Goal: Book appointment/travel/reservation

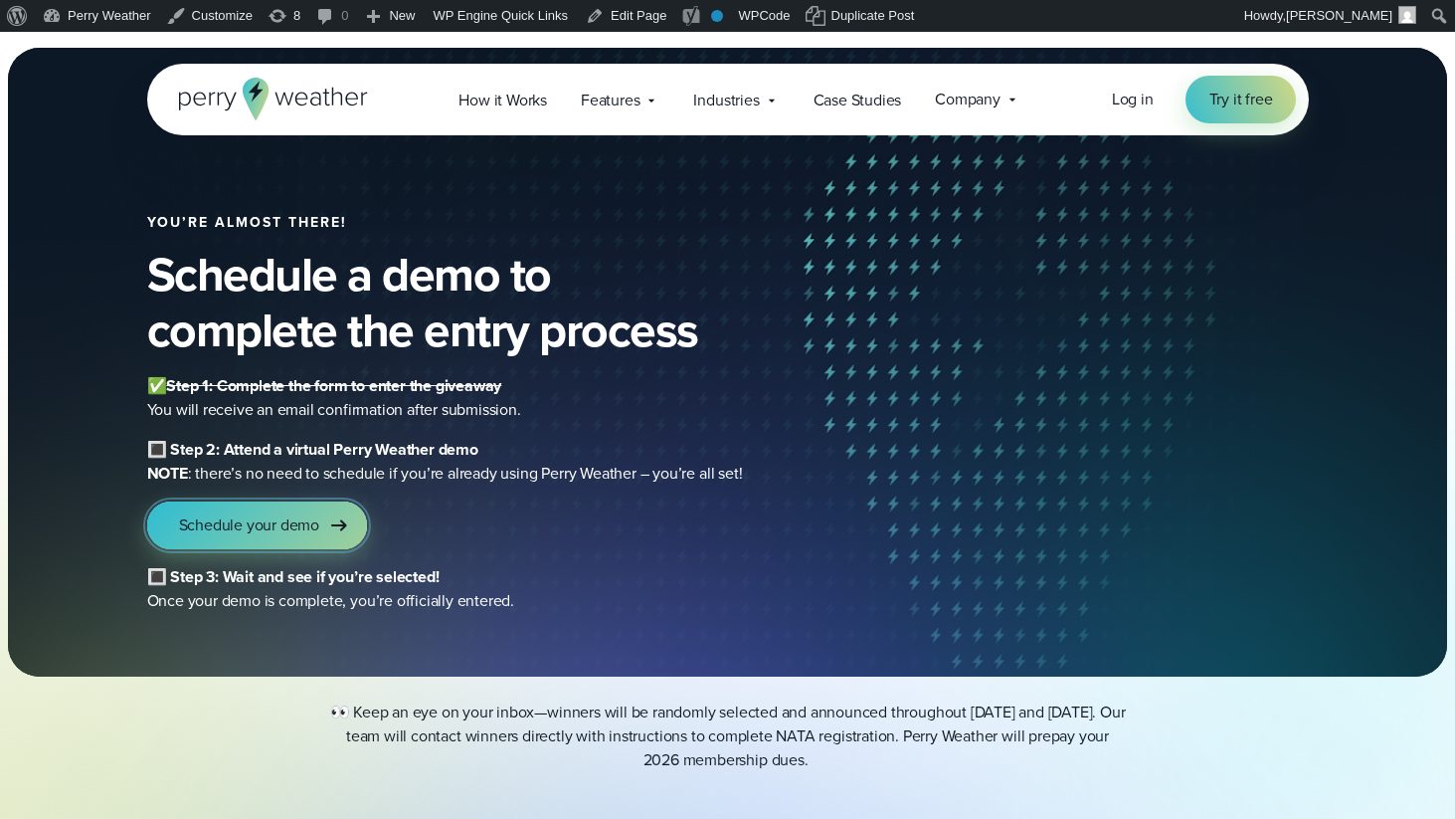
click at [306, 520] on span "Schedule your demo" at bounding box center [249, 525] width 141 height 24
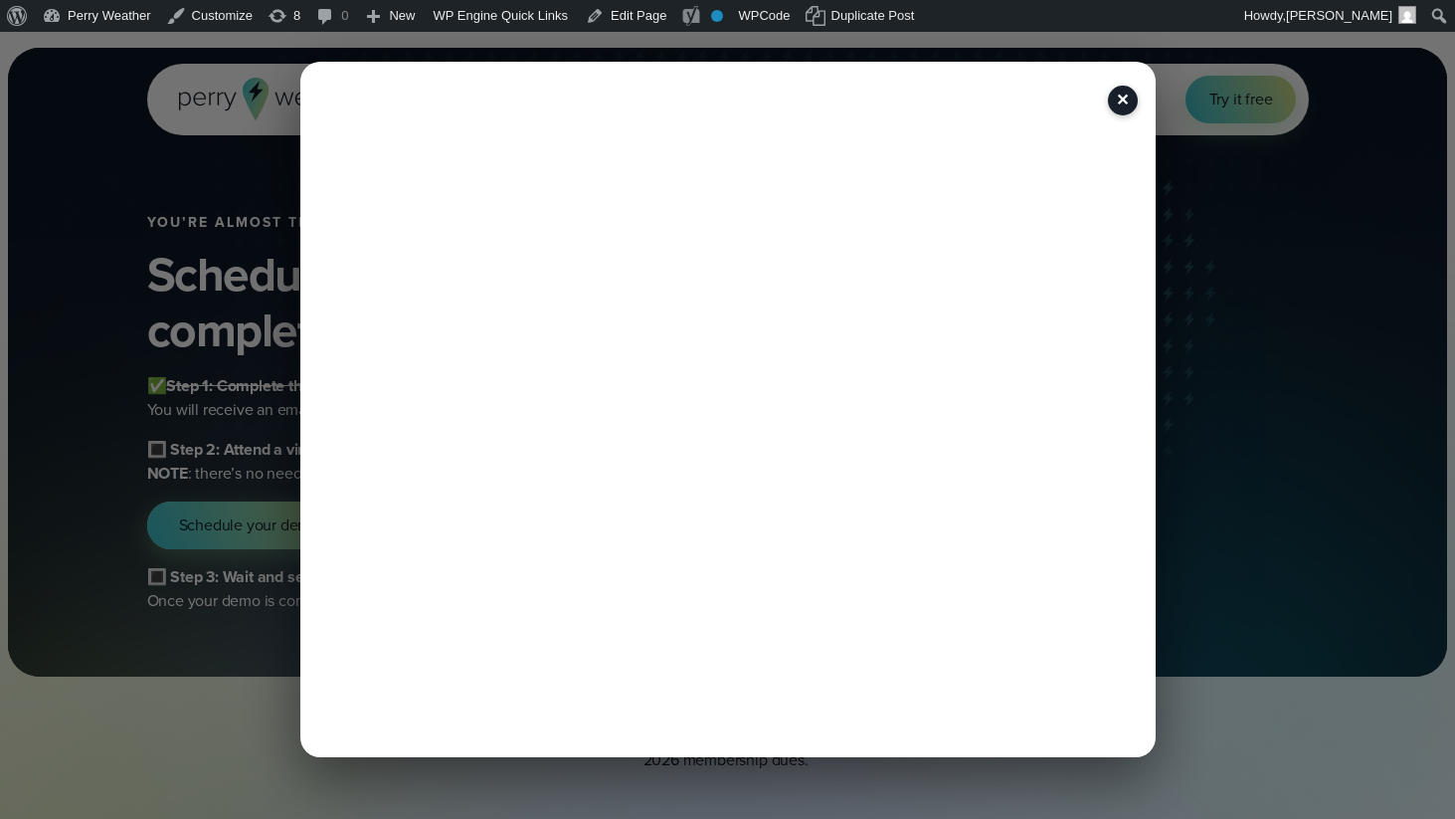
click at [1125, 98] on button "✕" at bounding box center [1123, 101] width 30 height 30
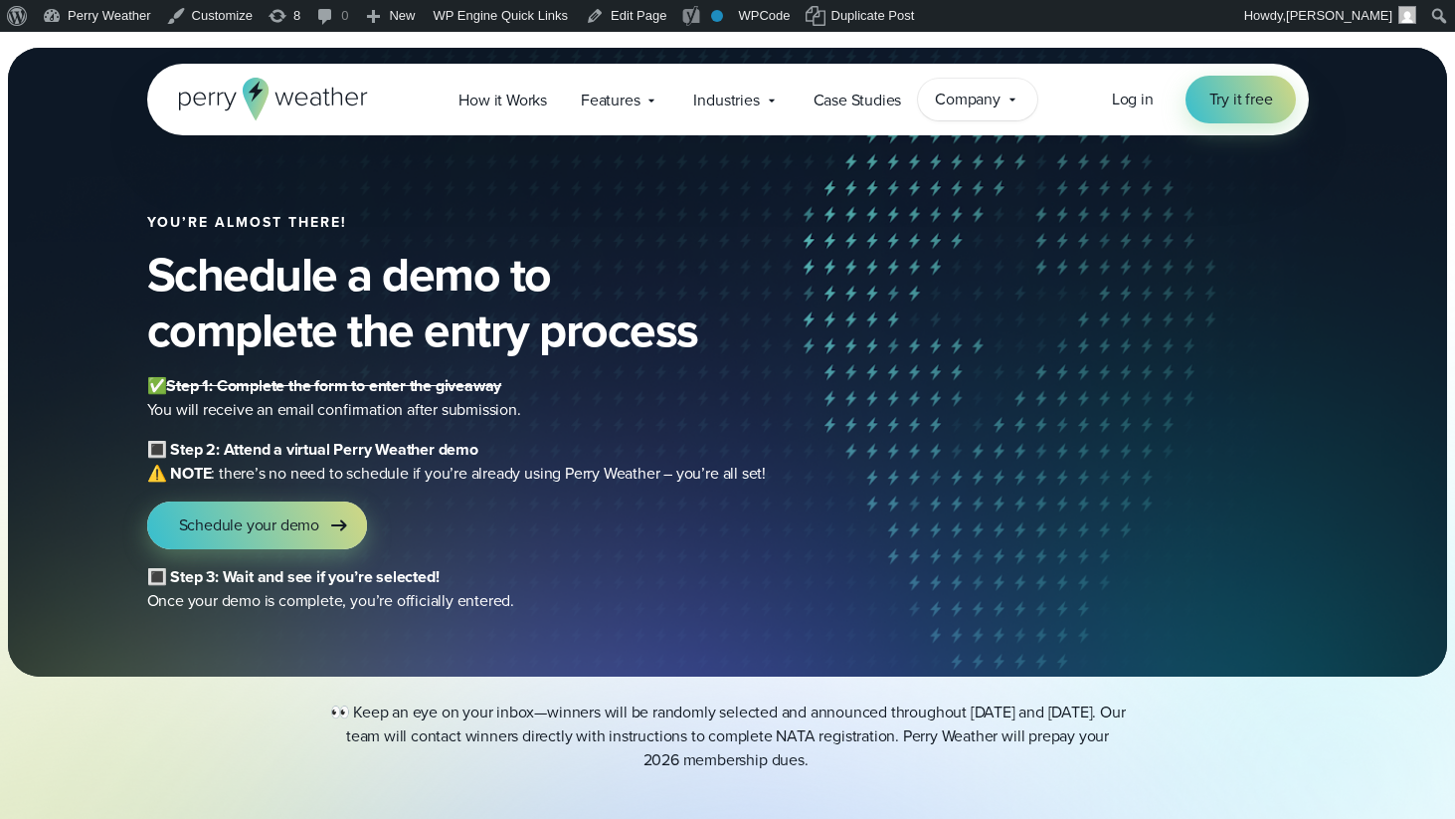
click at [1001, 97] on span "Company" at bounding box center [968, 100] width 66 height 24
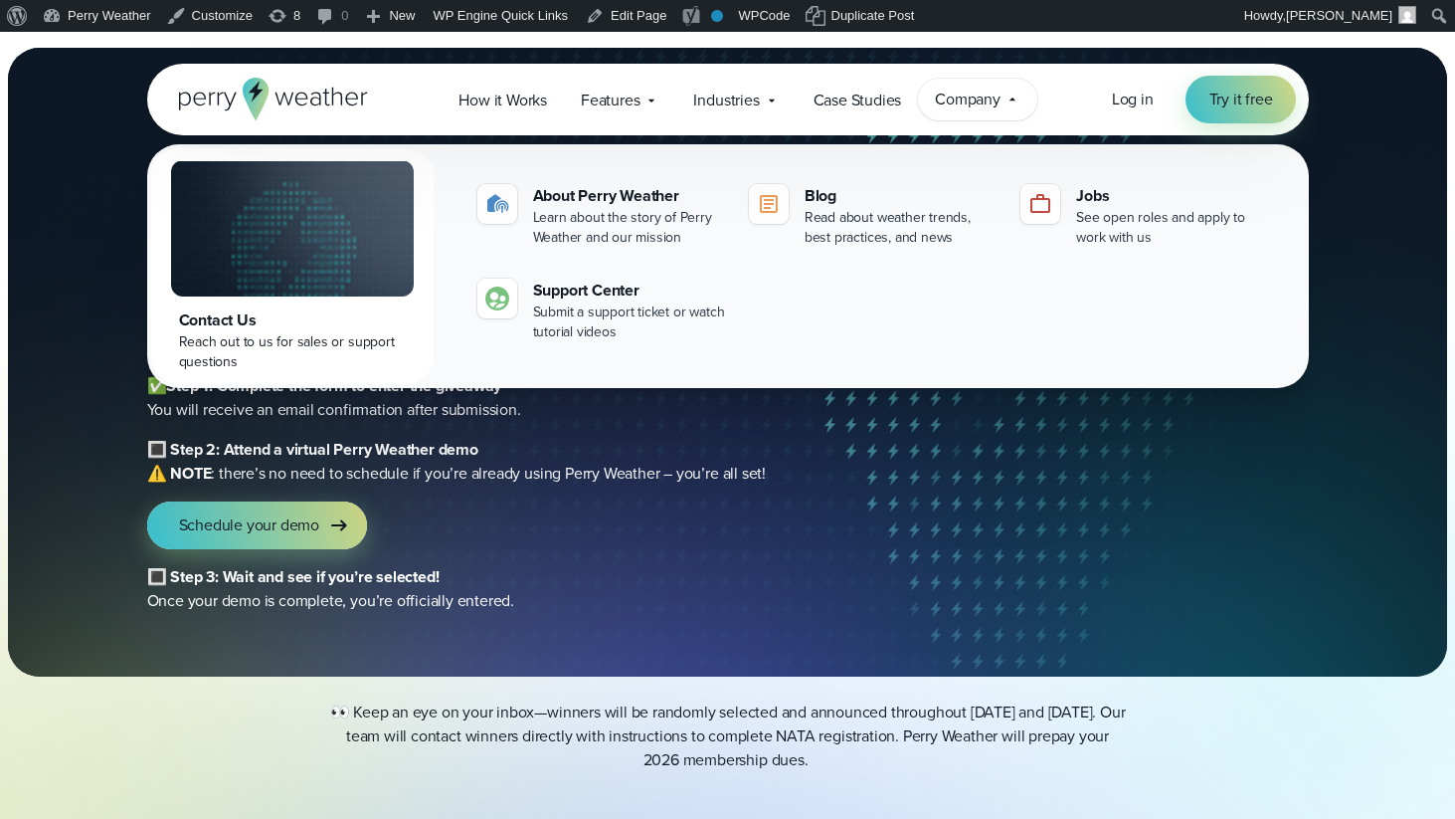
click at [1001, 97] on span "Company" at bounding box center [968, 100] width 66 height 24
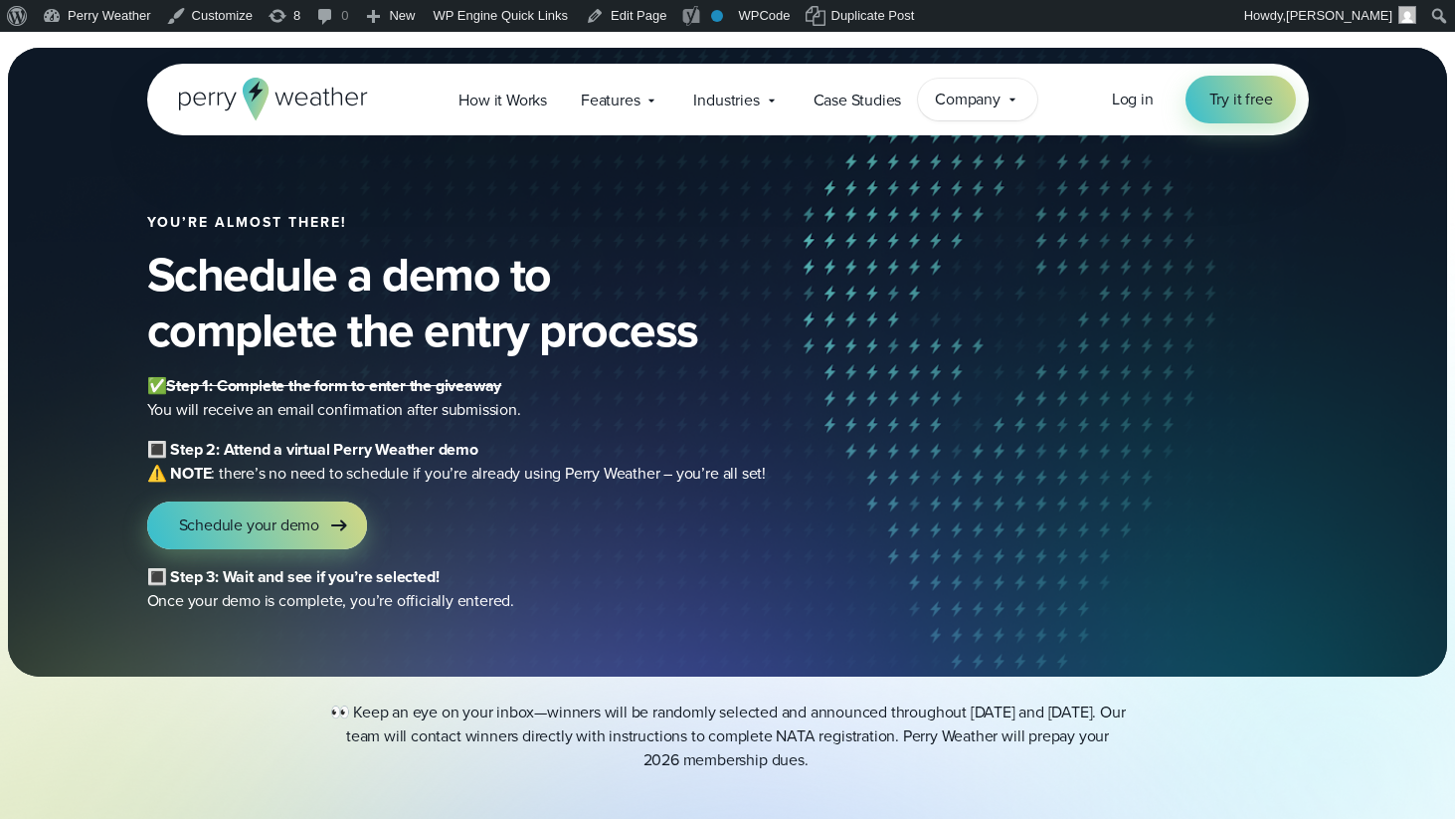
click at [1001, 97] on span "Company" at bounding box center [968, 100] width 66 height 24
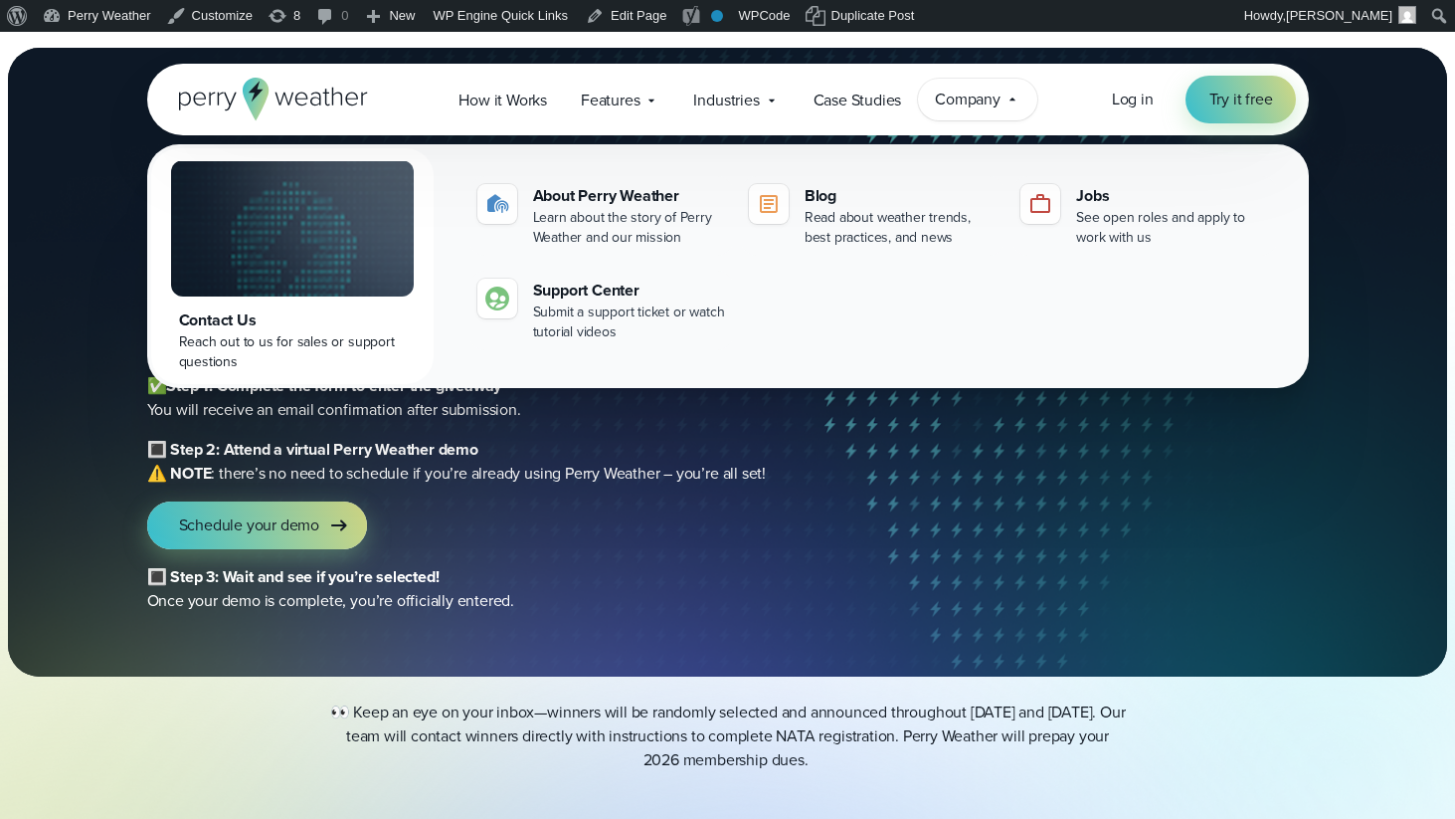
click at [1001, 97] on span "Company" at bounding box center [968, 100] width 66 height 24
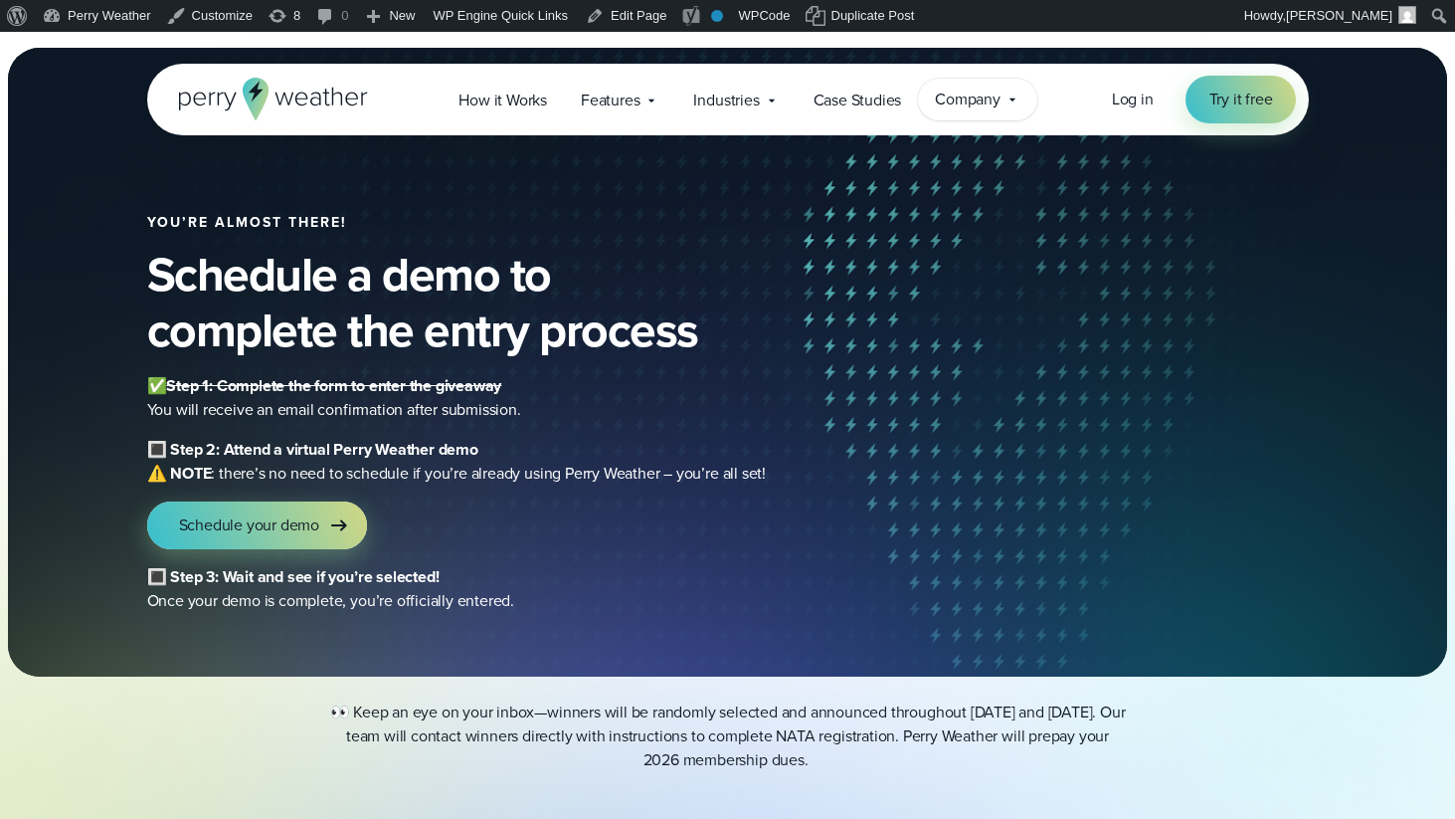
click at [1001, 97] on span "Company" at bounding box center [968, 100] width 66 height 24
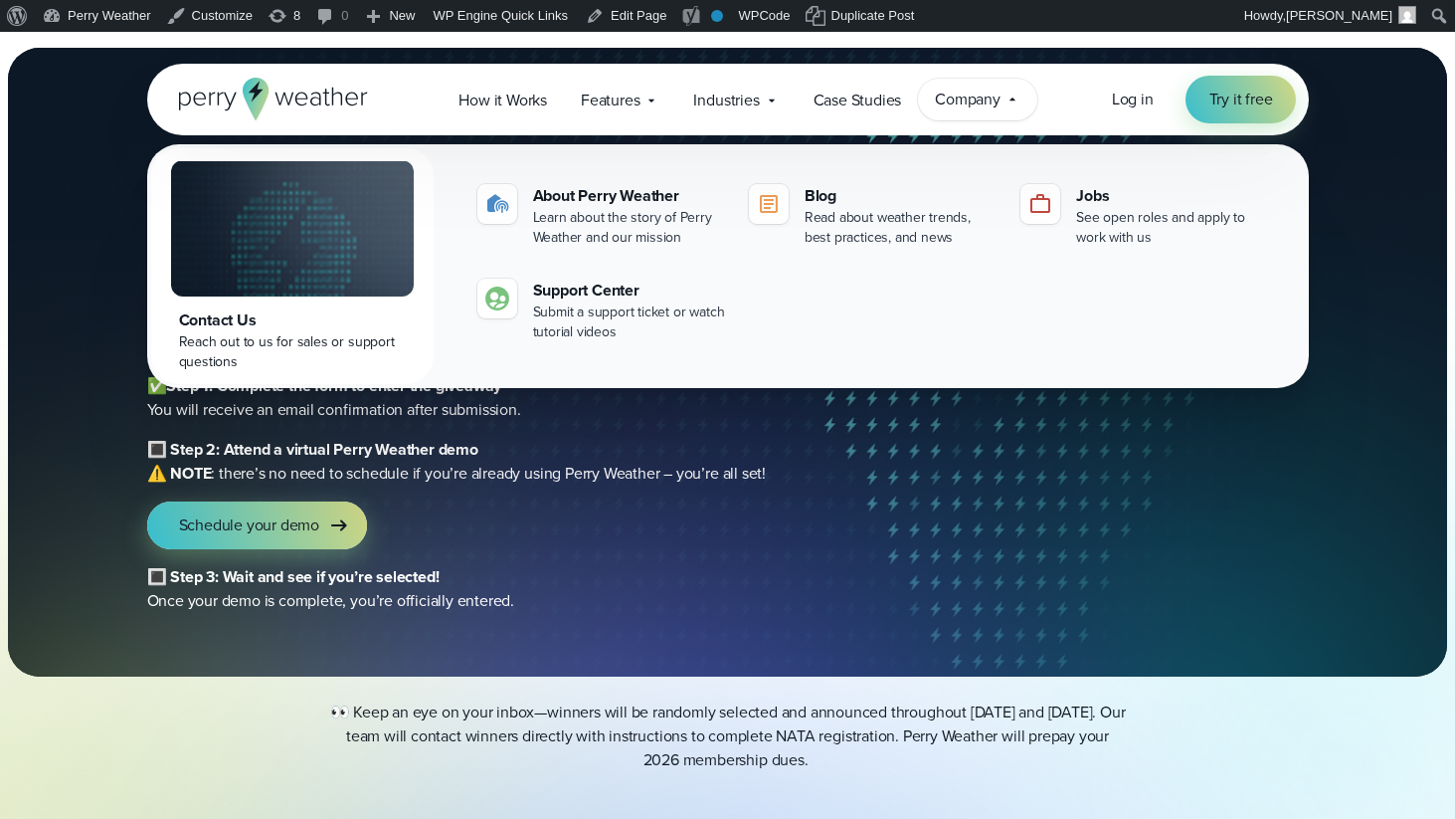
click at [1001, 97] on span "Company" at bounding box center [968, 100] width 66 height 24
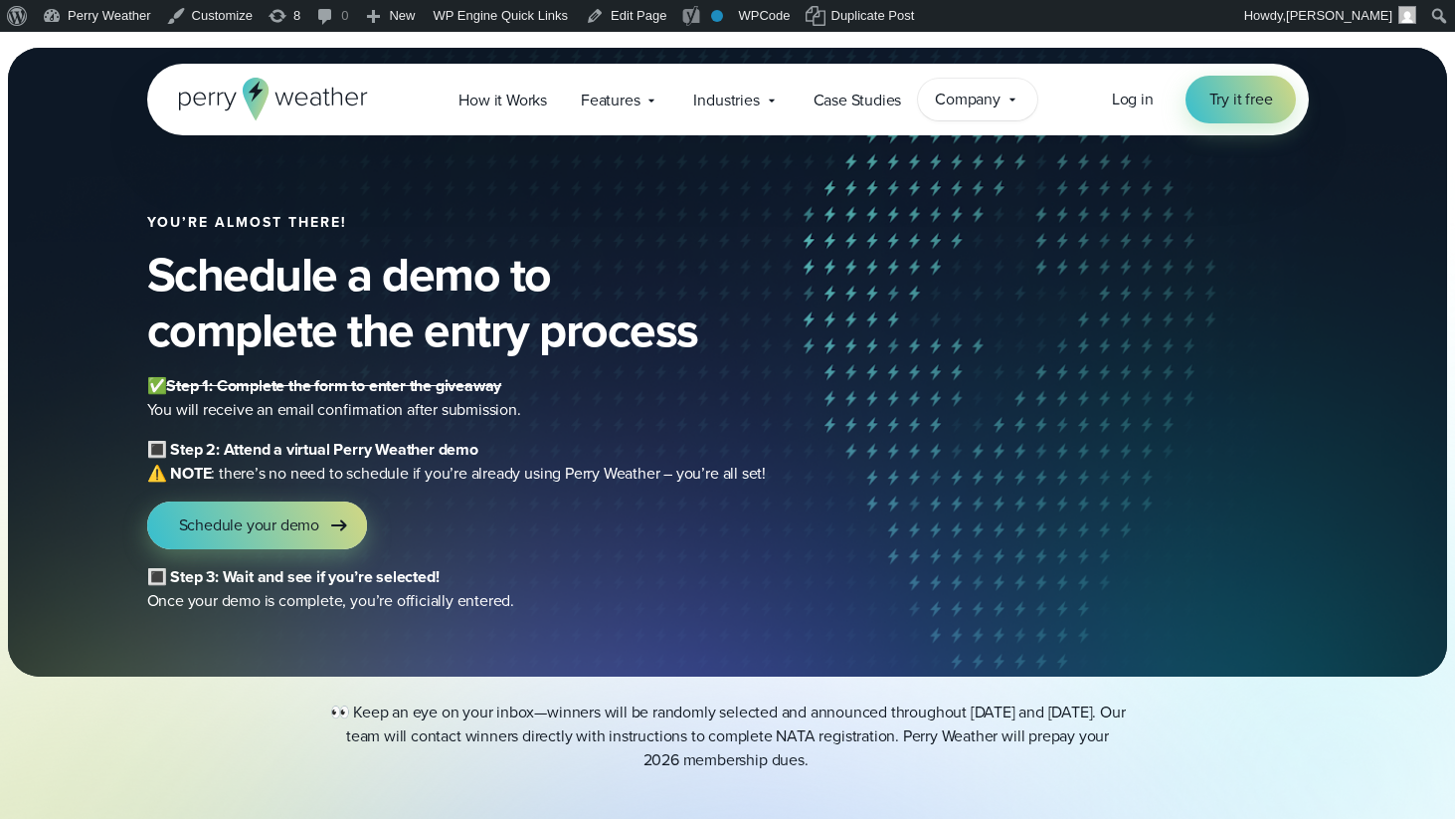
click at [1001, 97] on span "Company" at bounding box center [968, 100] width 66 height 24
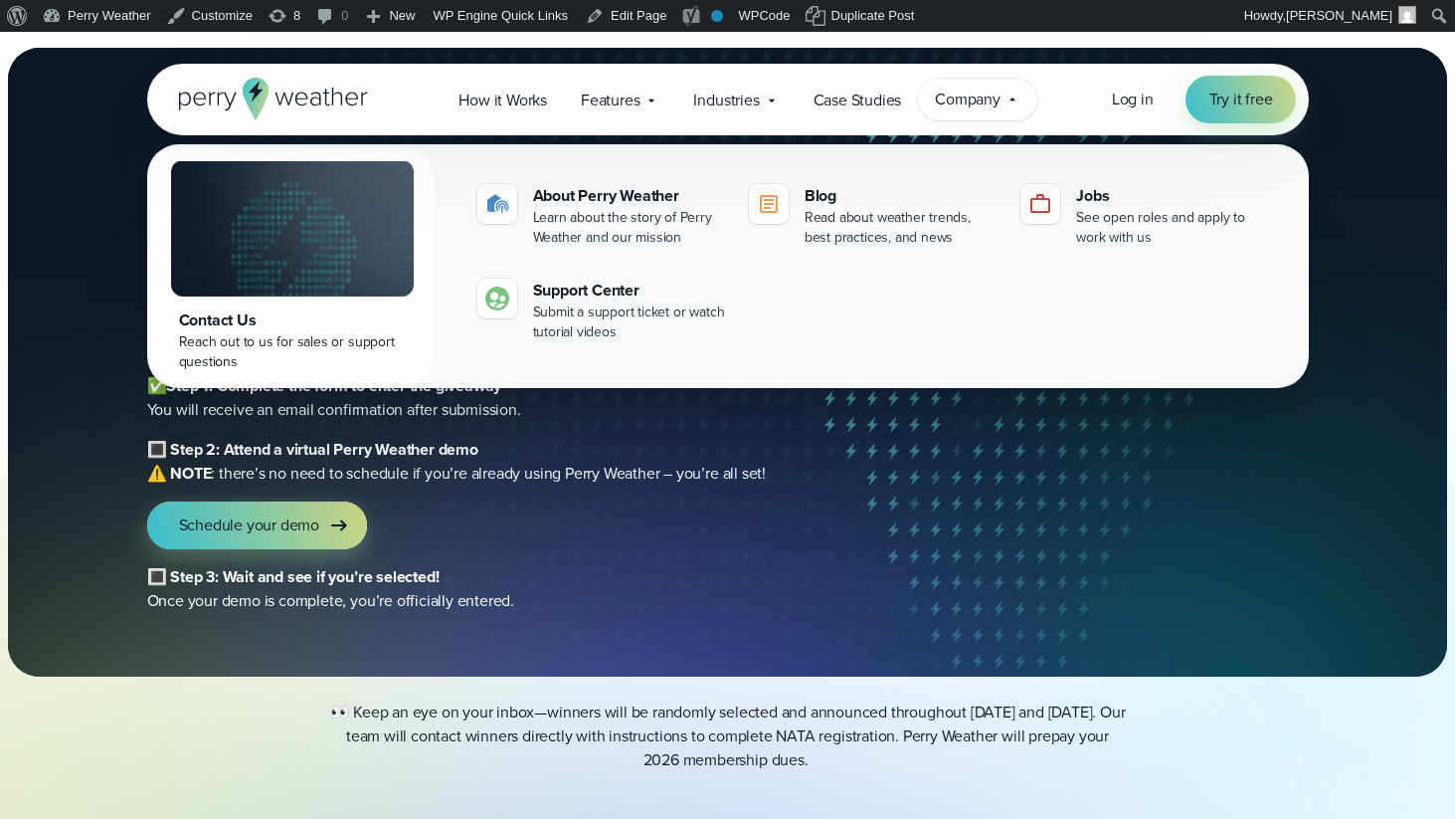
click at [1001, 97] on span "Company" at bounding box center [968, 100] width 66 height 24
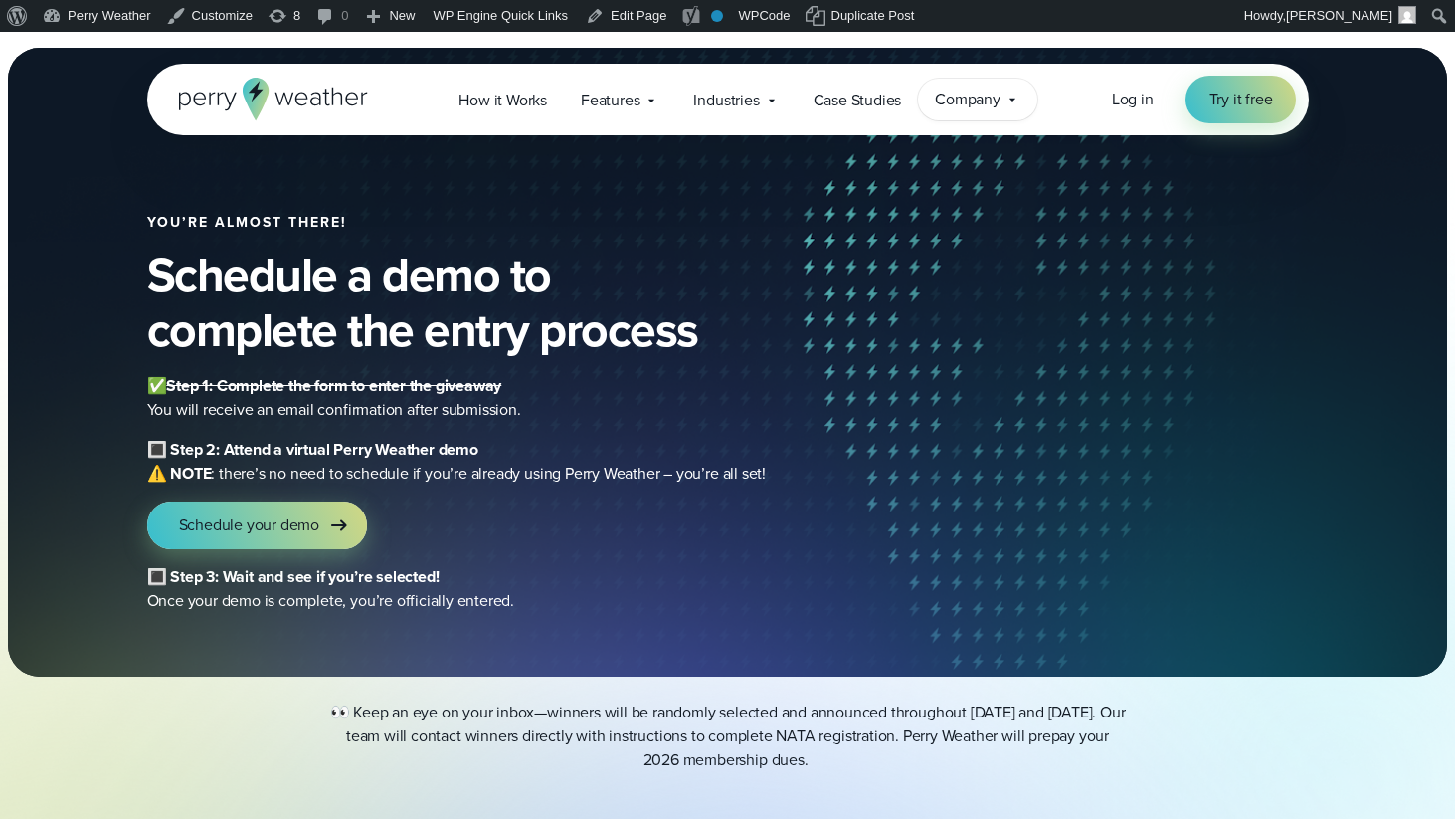
click at [1001, 97] on span "Company" at bounding box center [968, 100] width 66 height 24
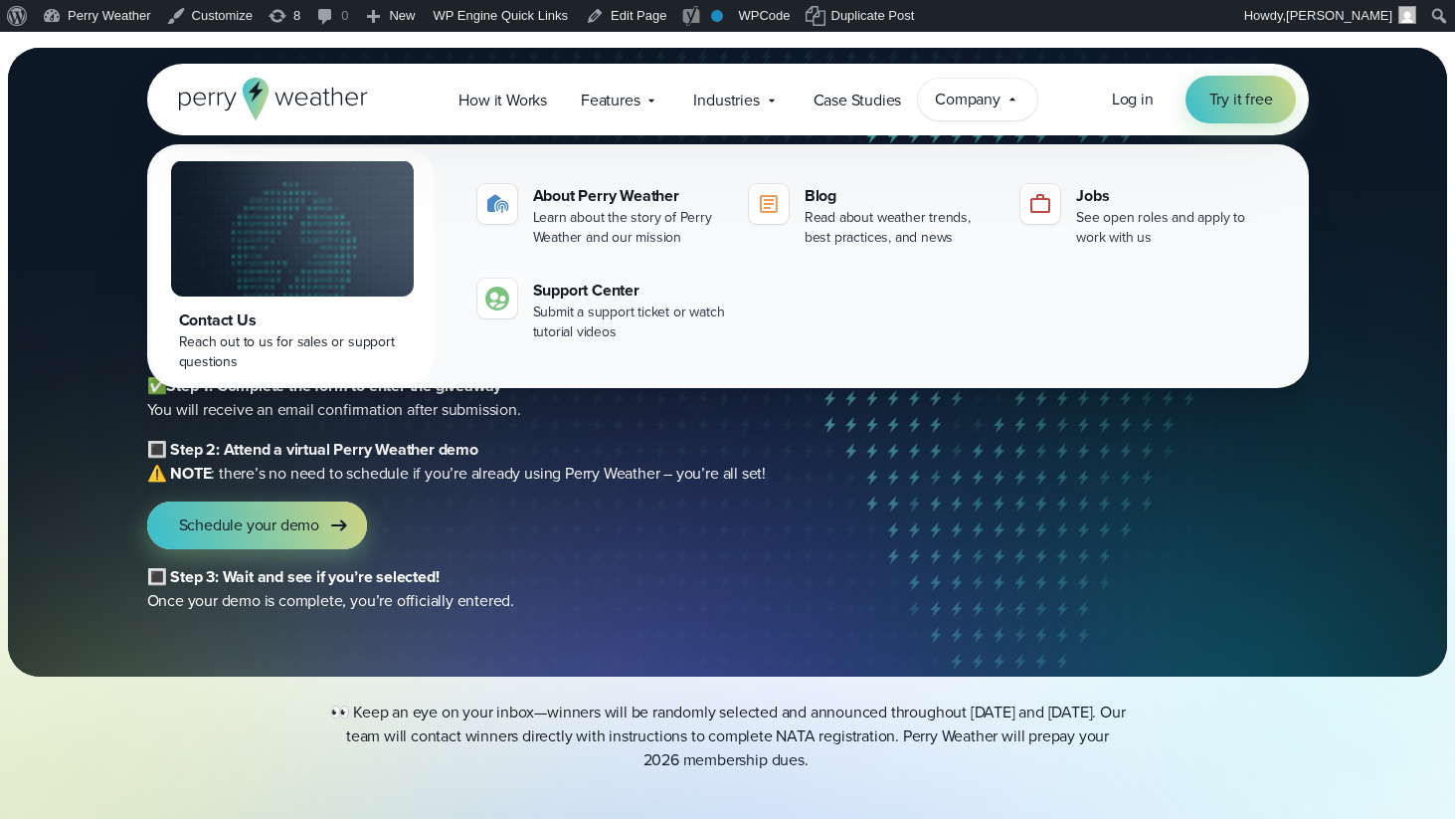
click at [1001, 97] on span "Company" at bounding box center [968, 100] width 66 height 24
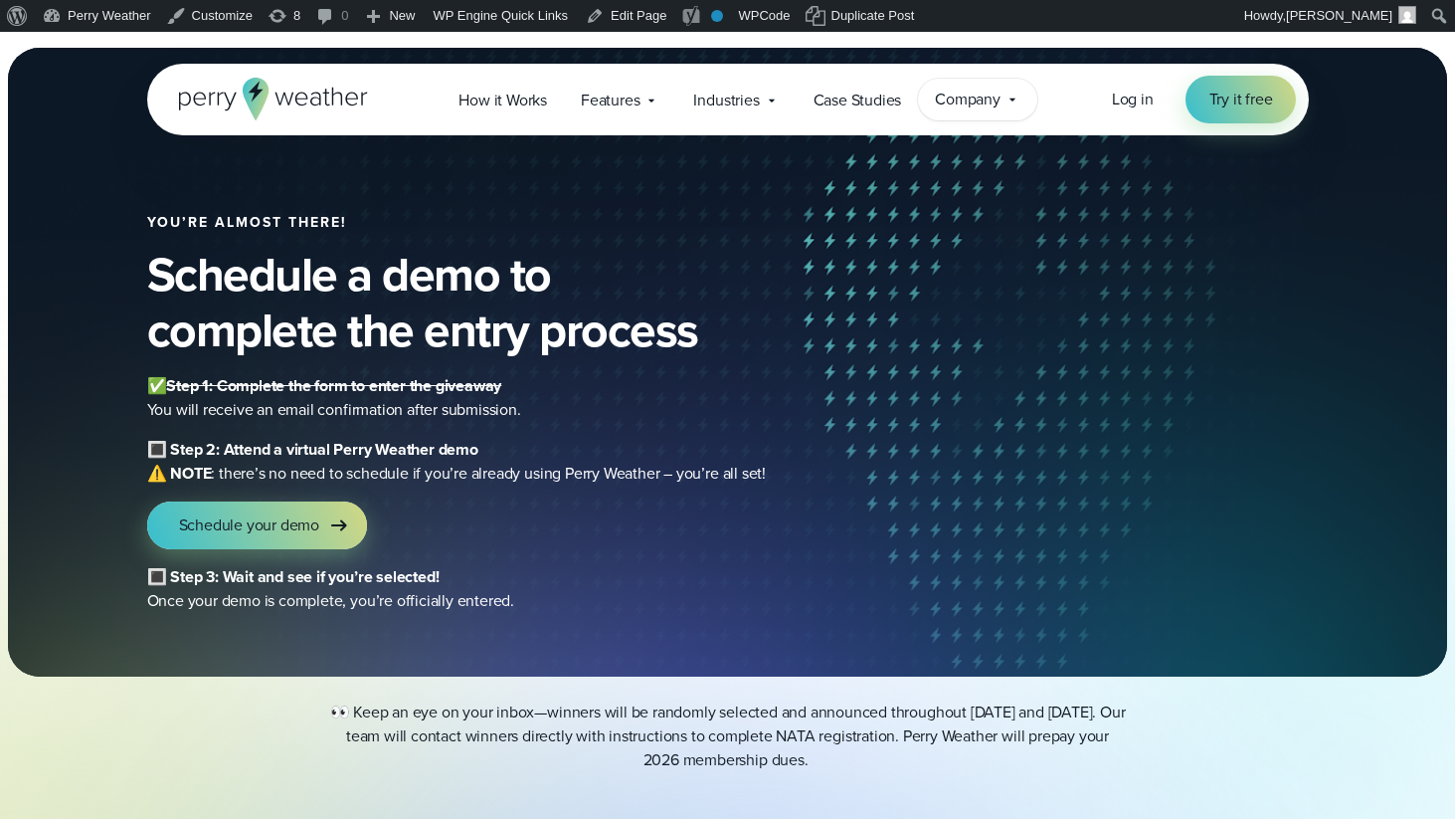
click at [1001, 97] on span "Company" at bounding box center [968, 100] width 66 height 24
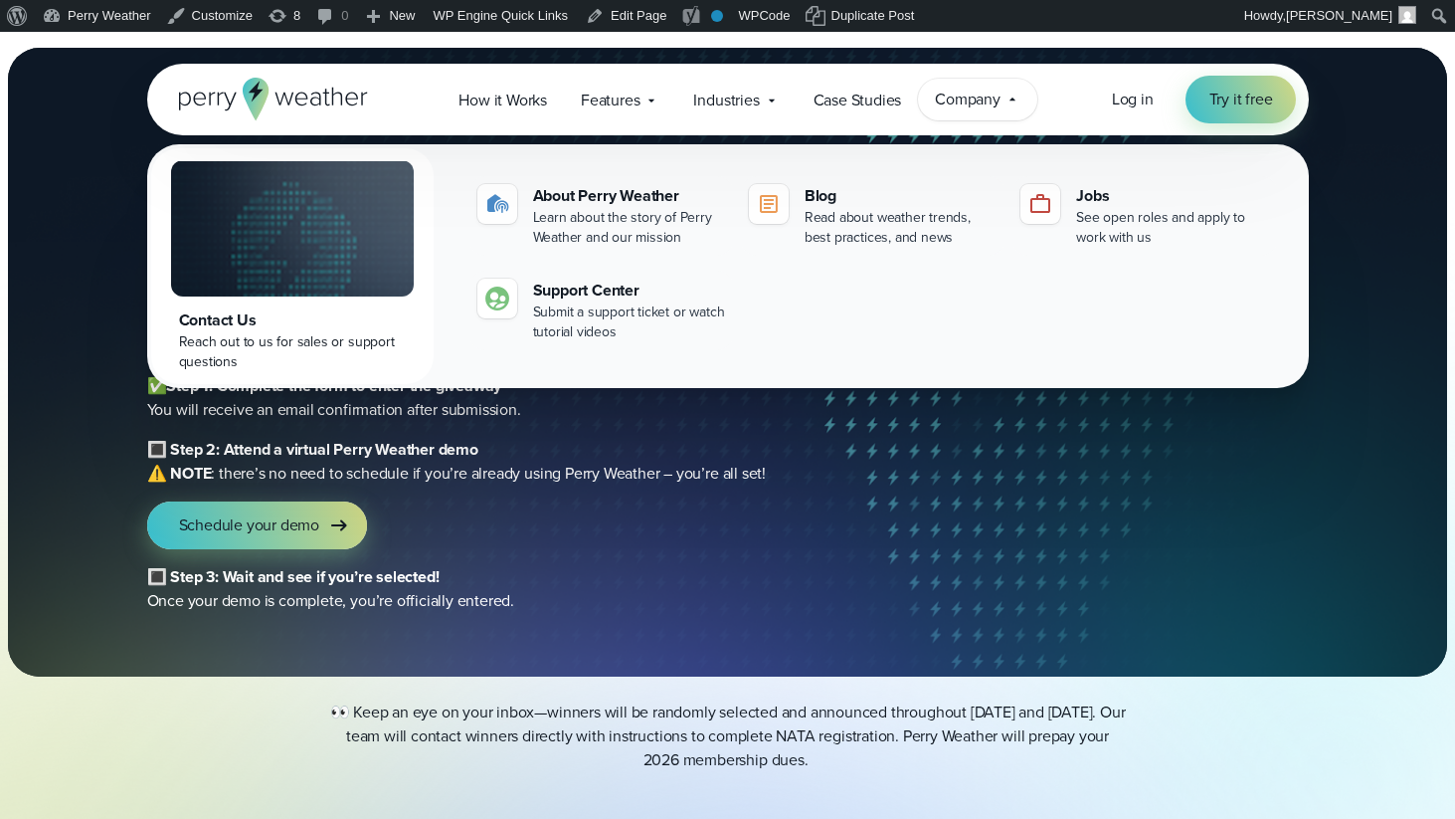
click at [1001, 97] on span "Company" at bounding box center [968, 100] width 66 height 24
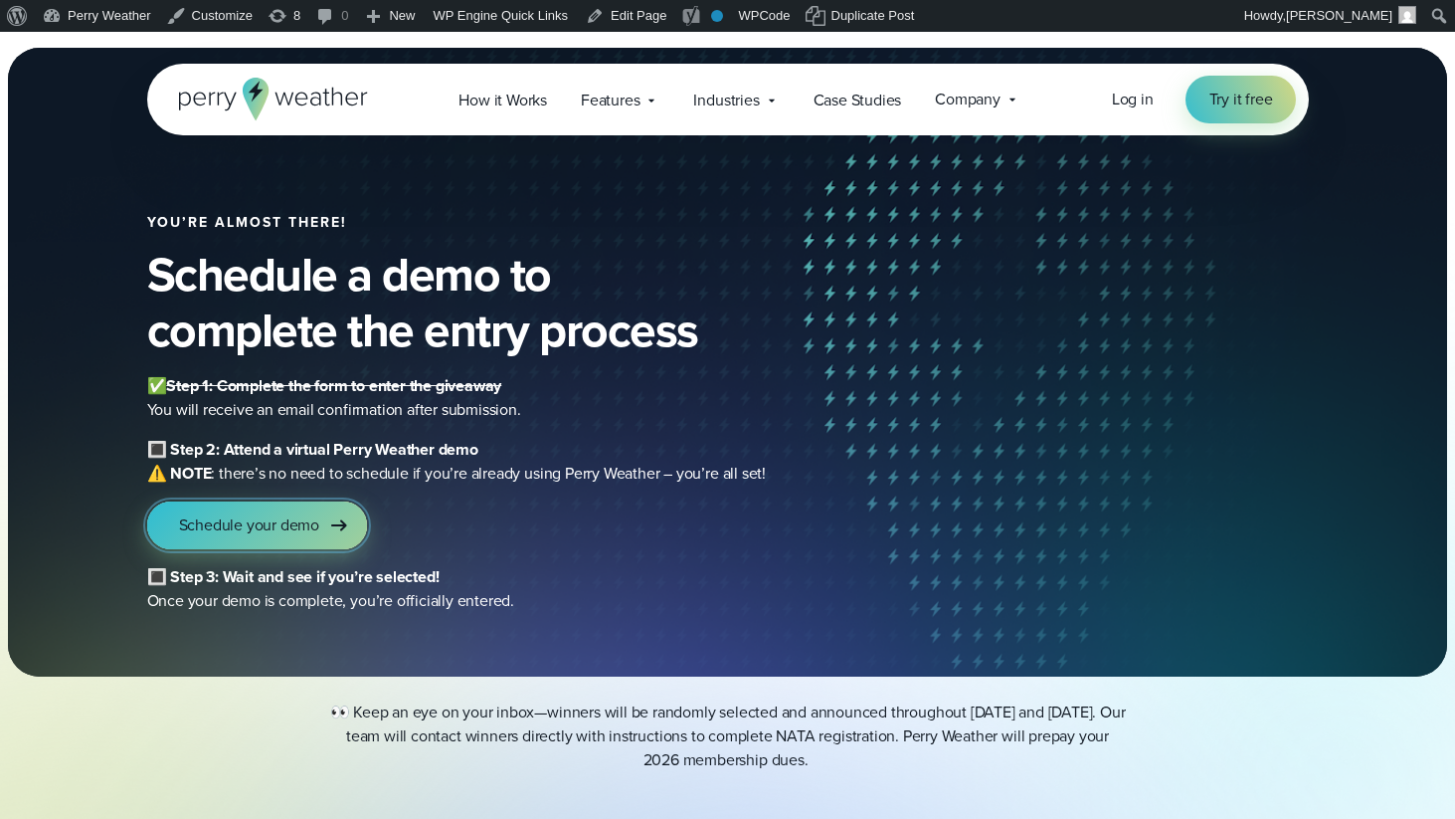
click at [321, 517] on link "Schedule your demo" at bounding box center [257, 525] width 221 height 48
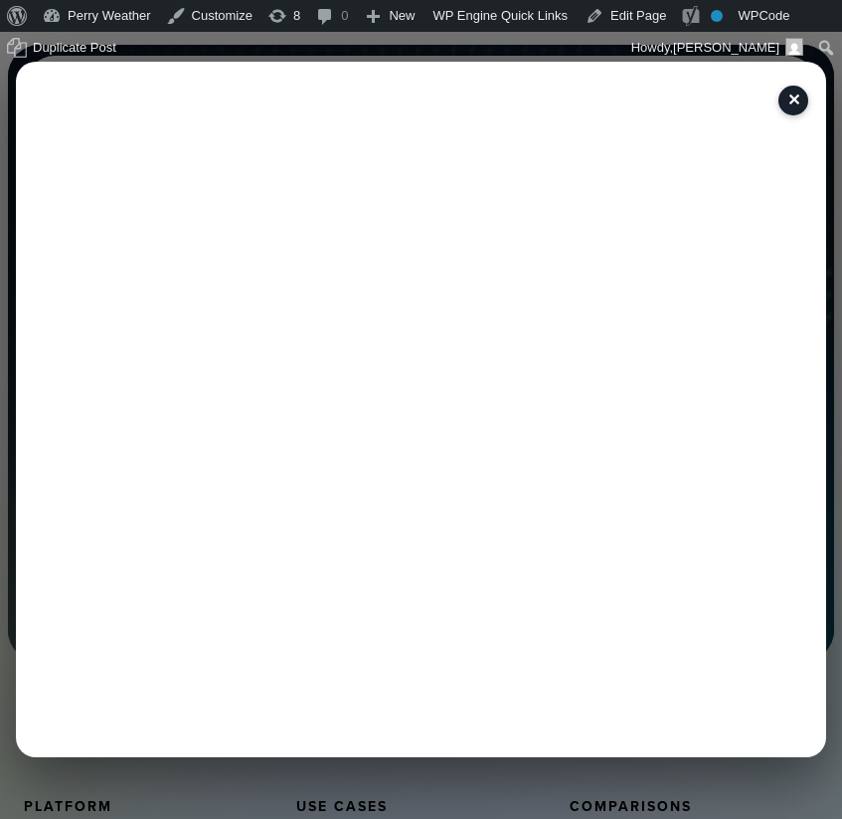
click at [799, 103] on button "✕" at bounding box center [794, 101] width 30 height 30
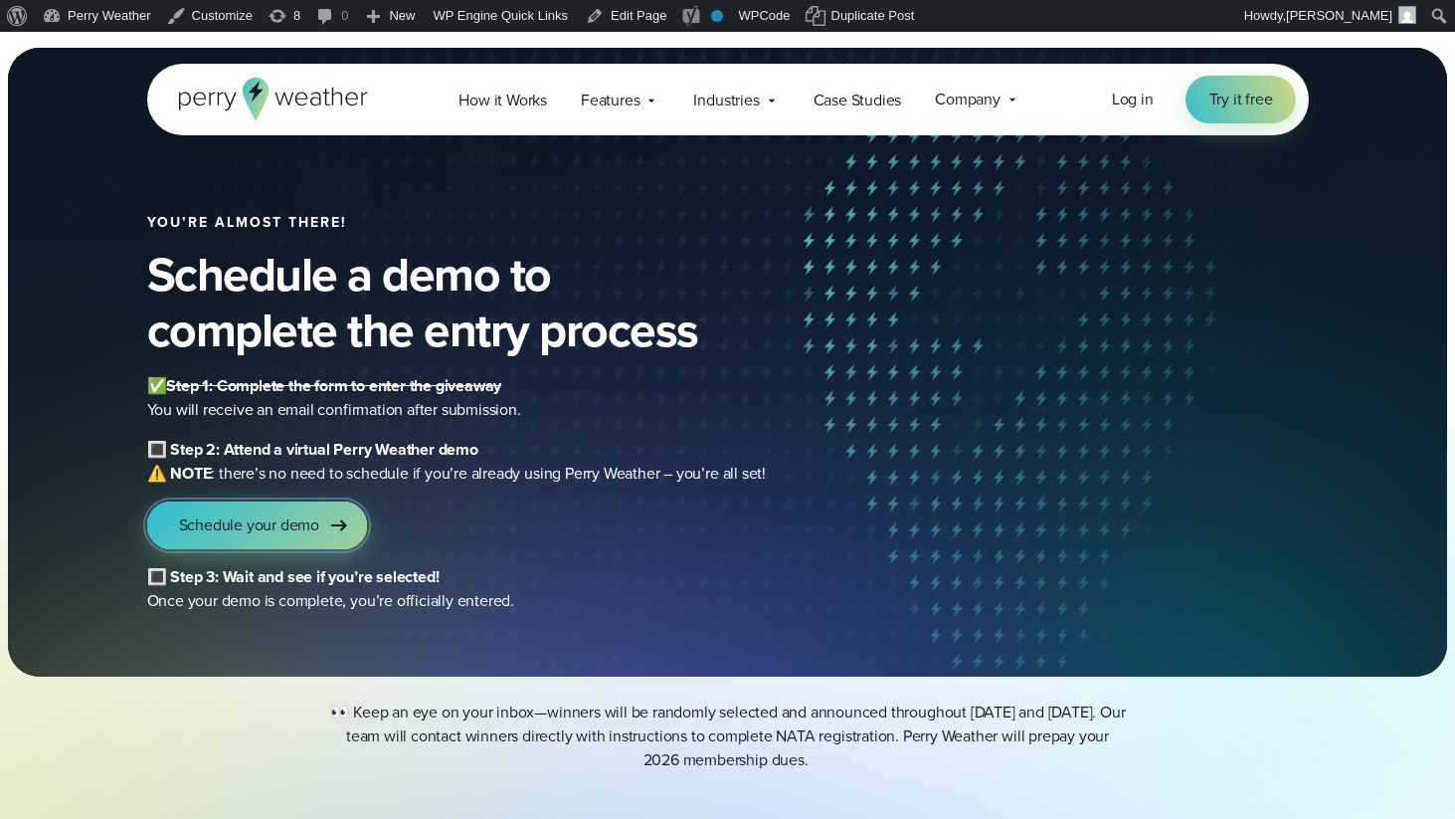
click at [221, 532] on span "Schedule your demo" at bounding box center [249, 525] width 141 height 24
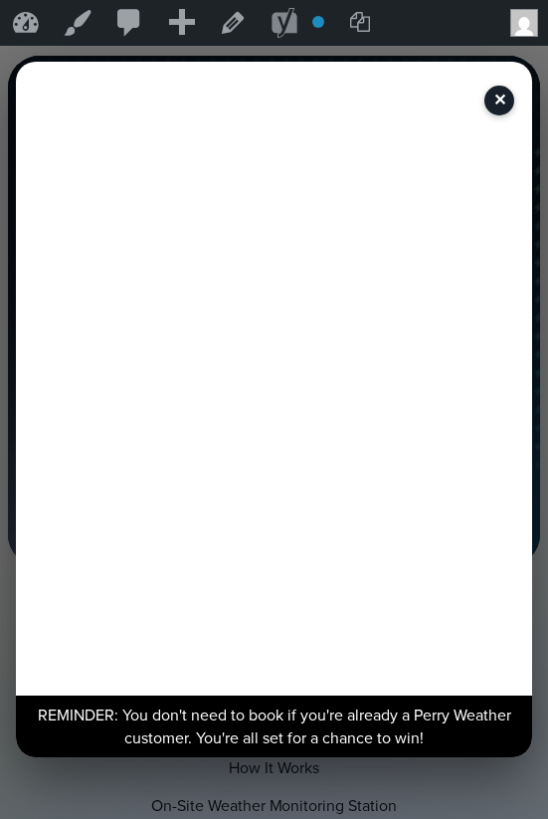
click at [448, 728] on p "REMINDER: You don't need to book if you're already a Perry Weather customer. Yo…" at bounding box center [274, 726] width 500 height 46
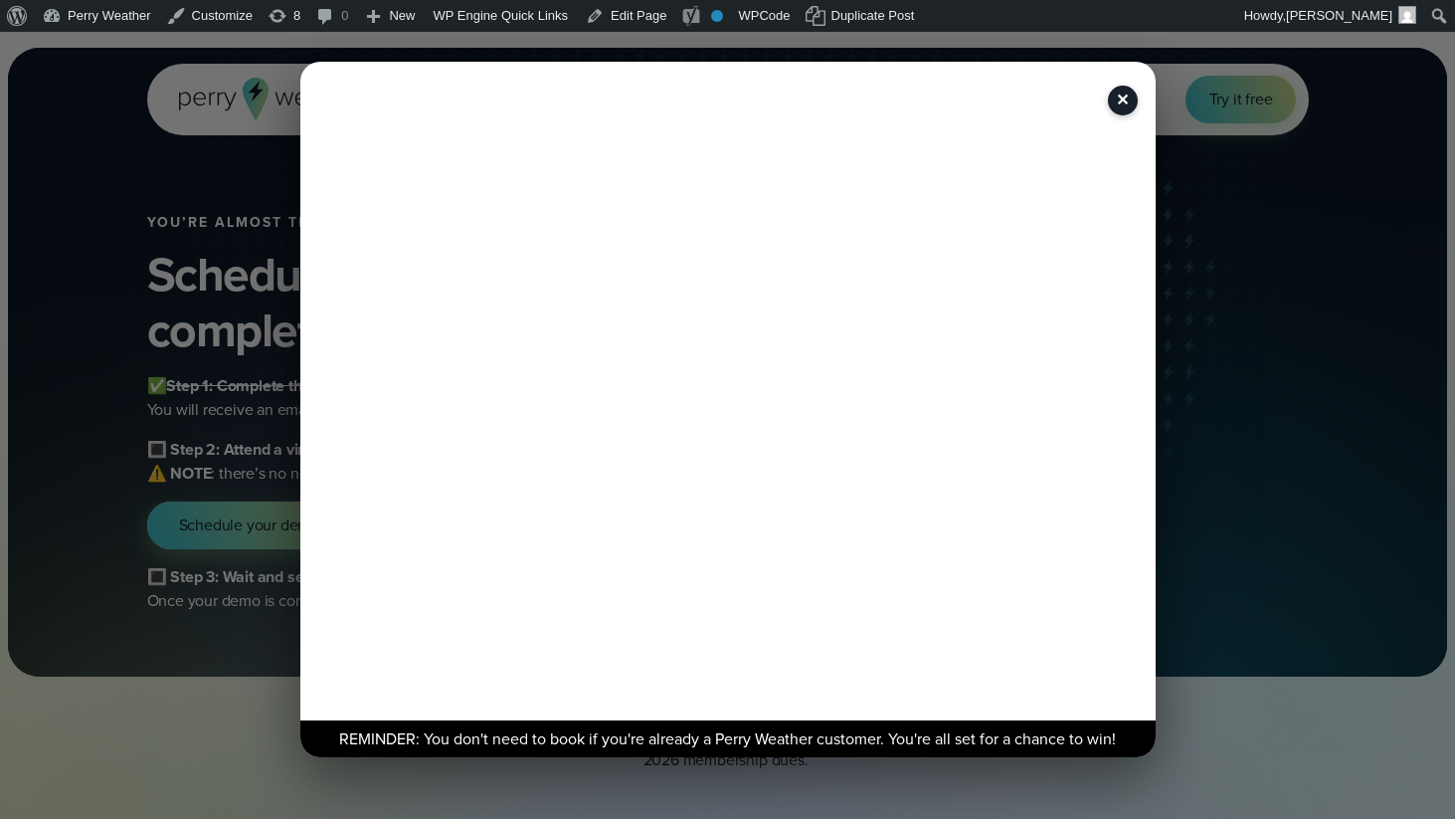
click at [721, 752] on div "REMINDER: You don't need to book if you're already a Perry Weather customer. Yo…" at bounding box center [727, 738] width 855 height 37
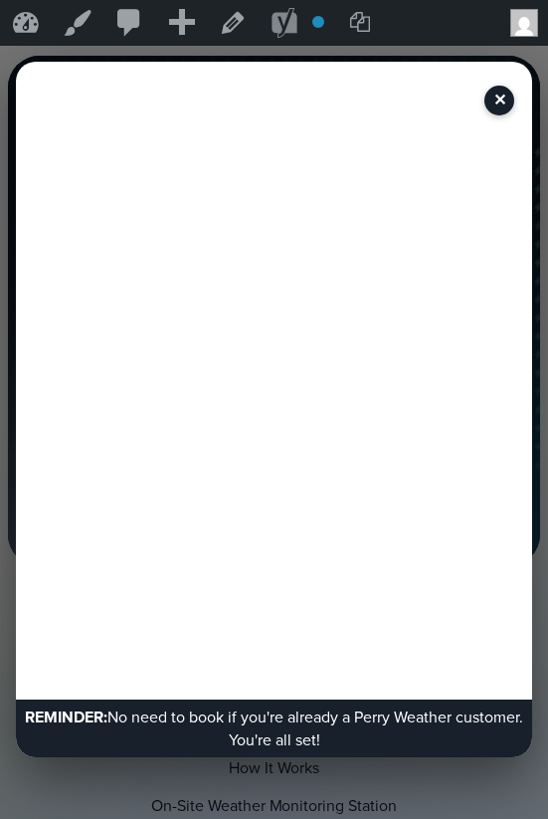
click at [413, 733] on p "REMINDER: No need to book if you're already a Perry Weather customer. You're al…" at bounding box center [274, 728] width 504 height 46
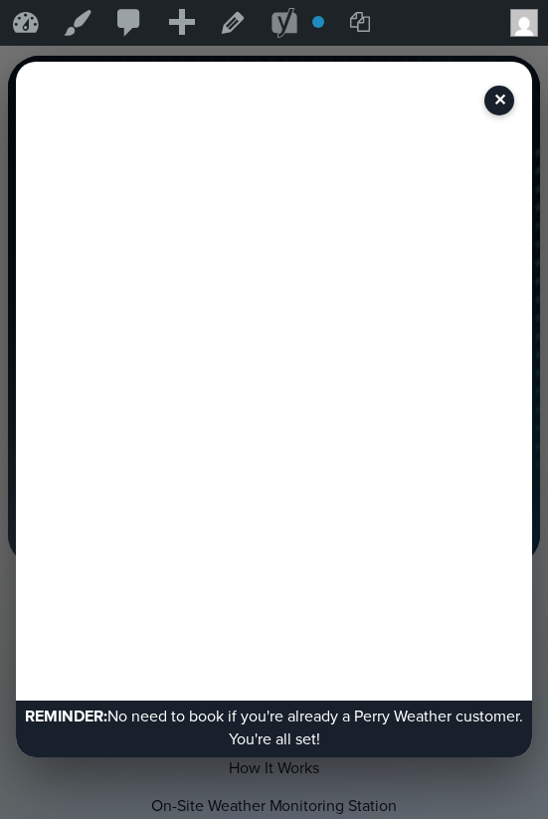
click at [529, 731] on div "REMINDER: No need to book if you're already a Perry Weather customer. You're al…" at bounding box center [274, 728] width 516 height 57
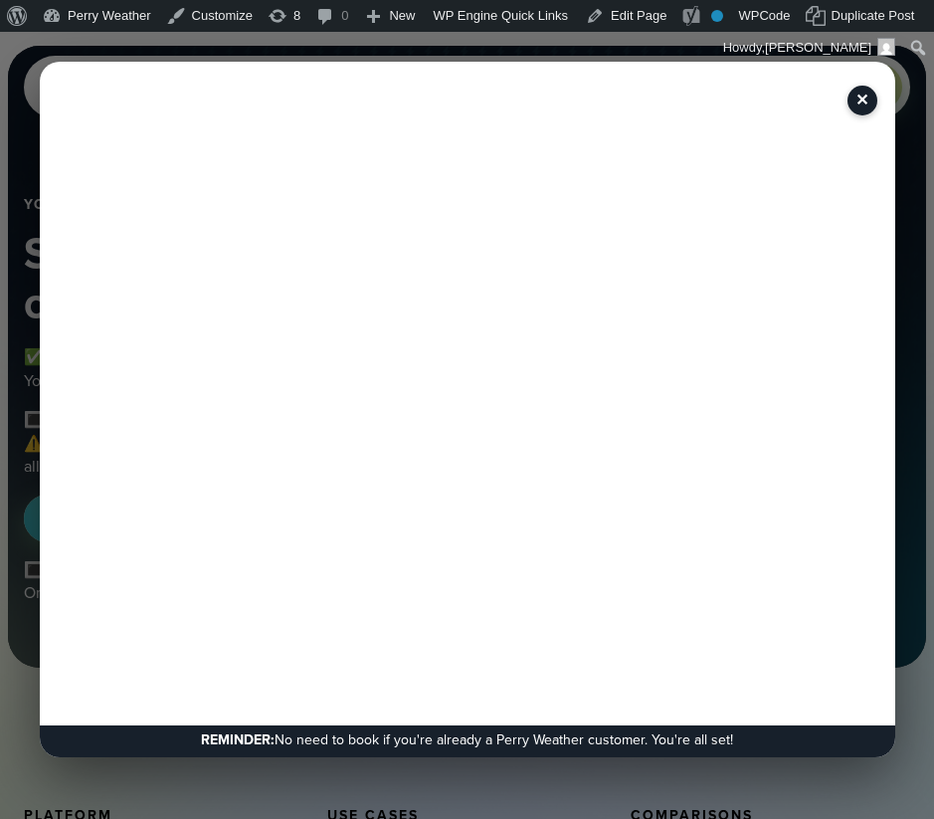
click at [755, 754] on div "REMINDER: No need to book if you're already a Perry Weather customer. You're al…" at bounding box center [467, 741] width 855 height 32
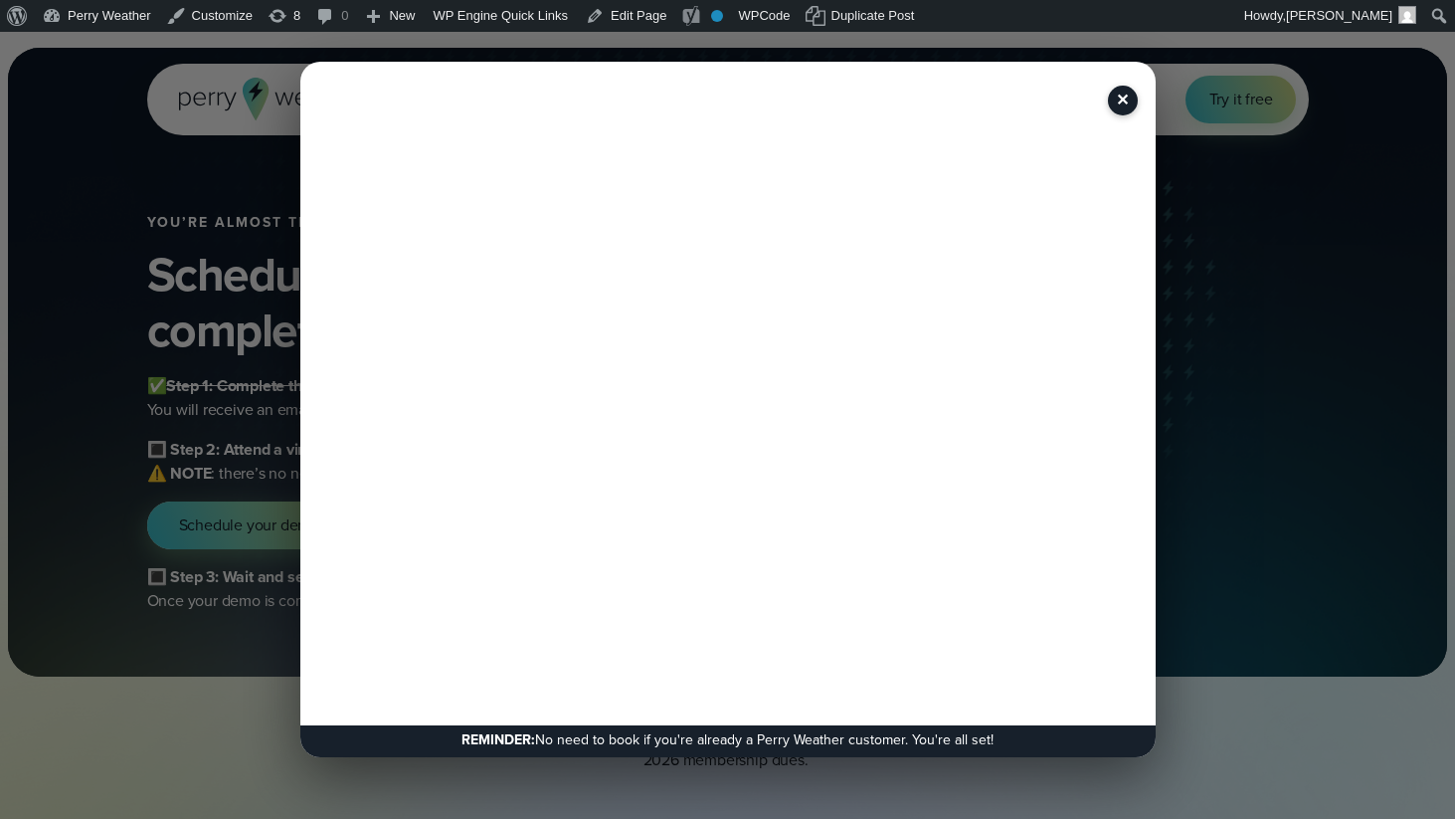
click at [738, 731] on p "REMINDER: No need to book if you're already a Perry Weather customer. You're al…" at bounding box center [727, 739] width 843 height 21
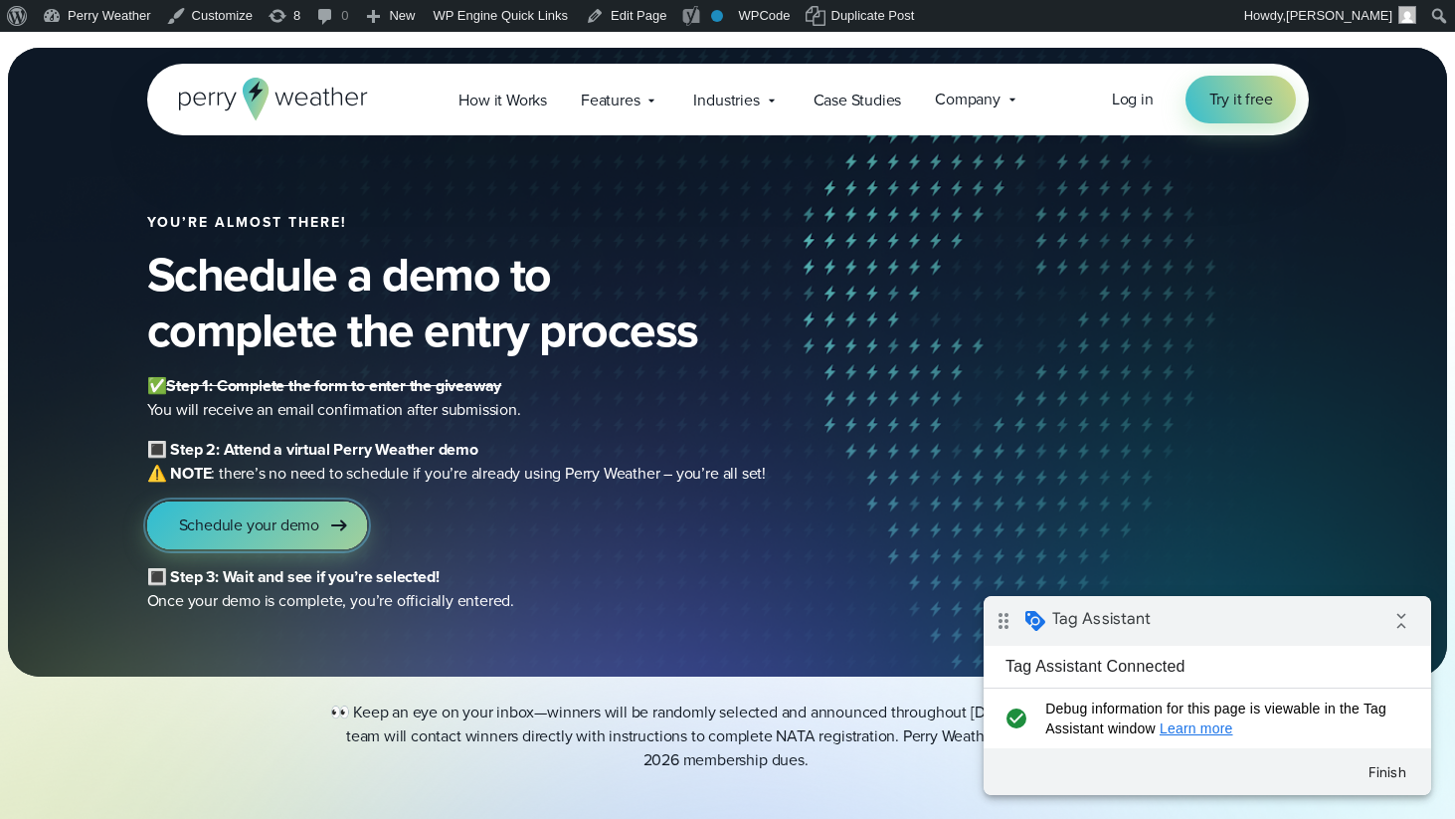
click at [300, 522] on span "Schedule your demo" at bounding box center [249, 525] width 141 height 24
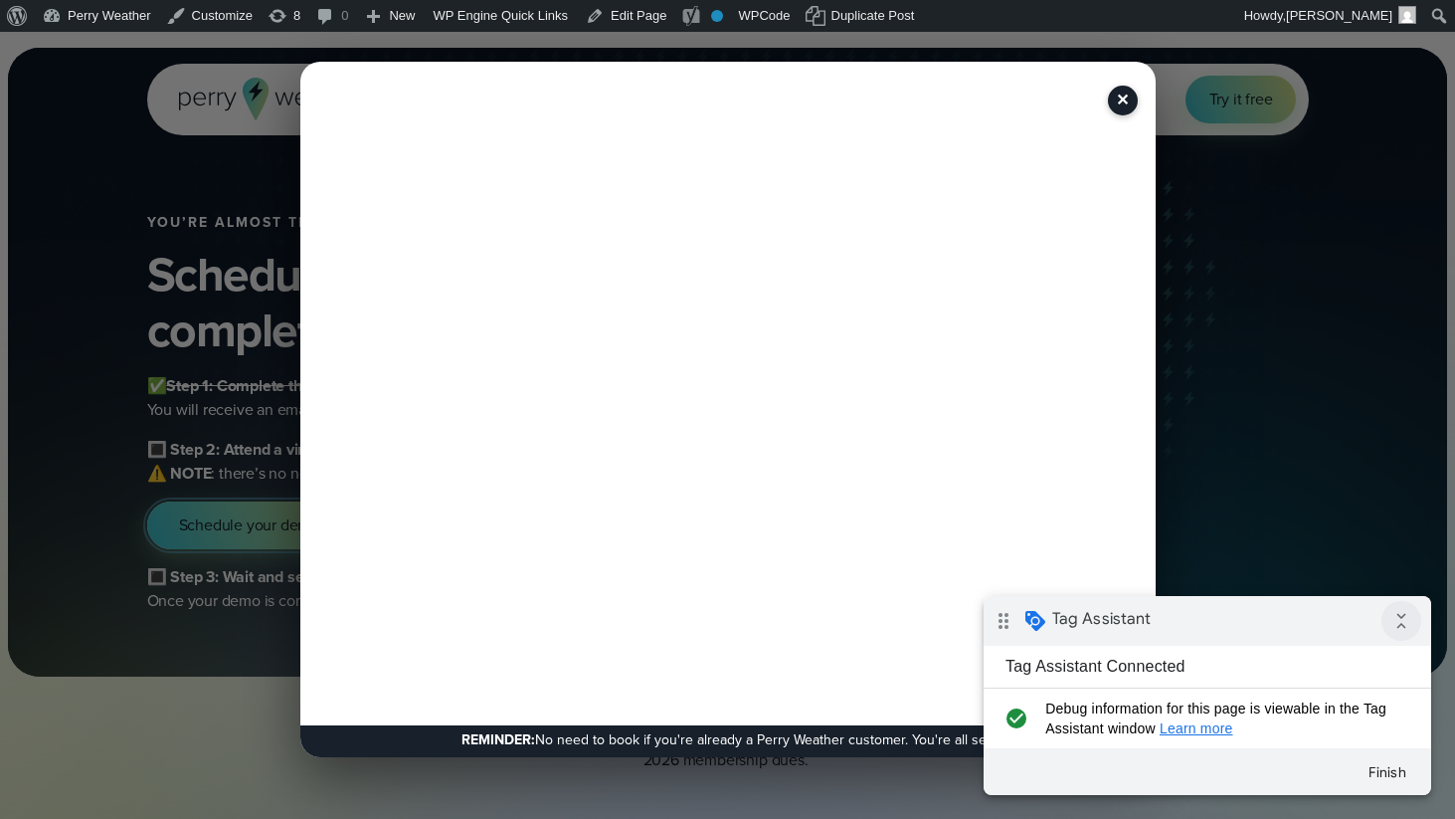
click at [1405, 623] on icon "collapse_all" at bounding box center [1402, 621] width 40 height 40
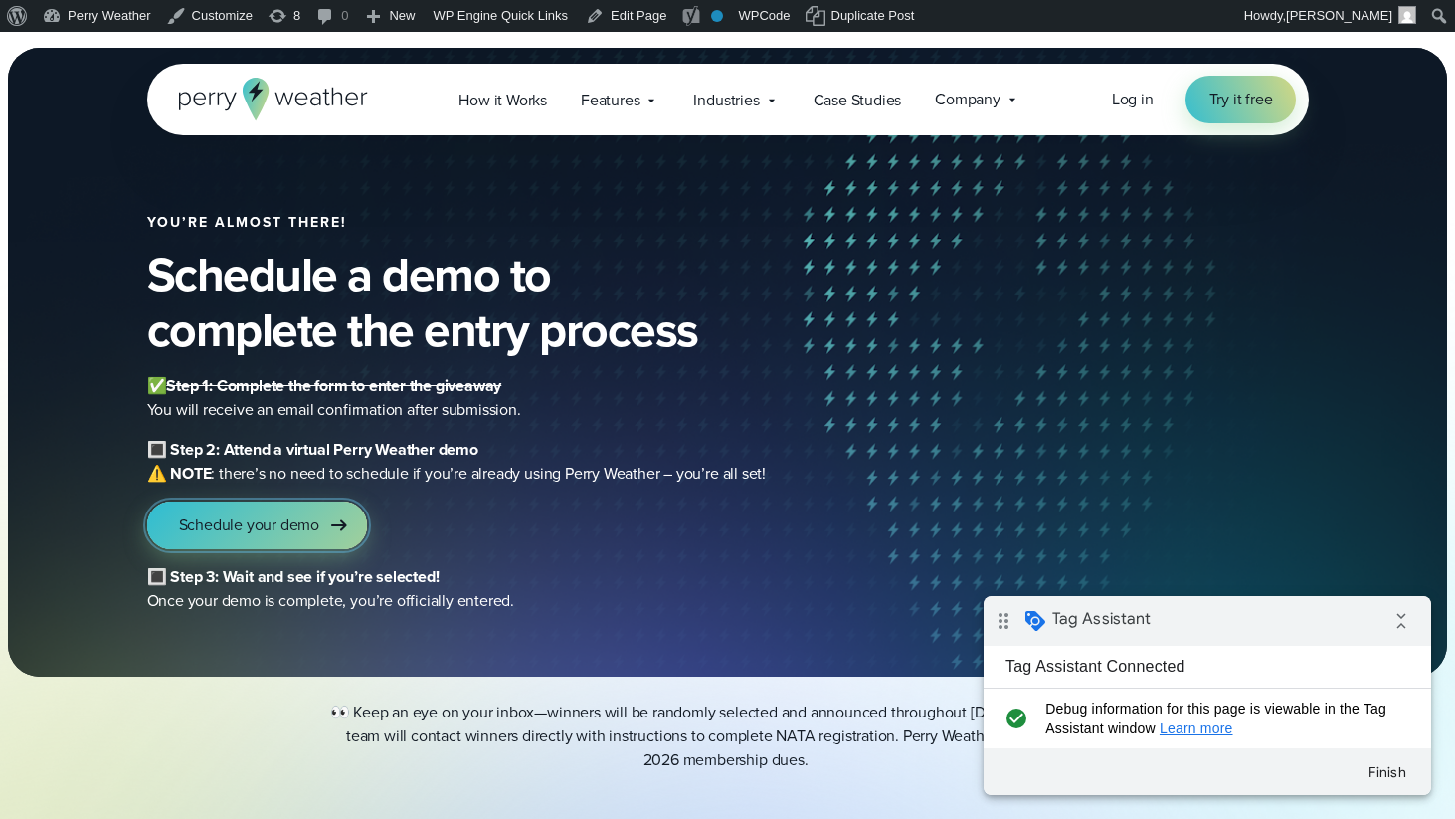
click at [327, 512] on link "Schedule your demo" at bounding box center [257, 525] width 221 height 48
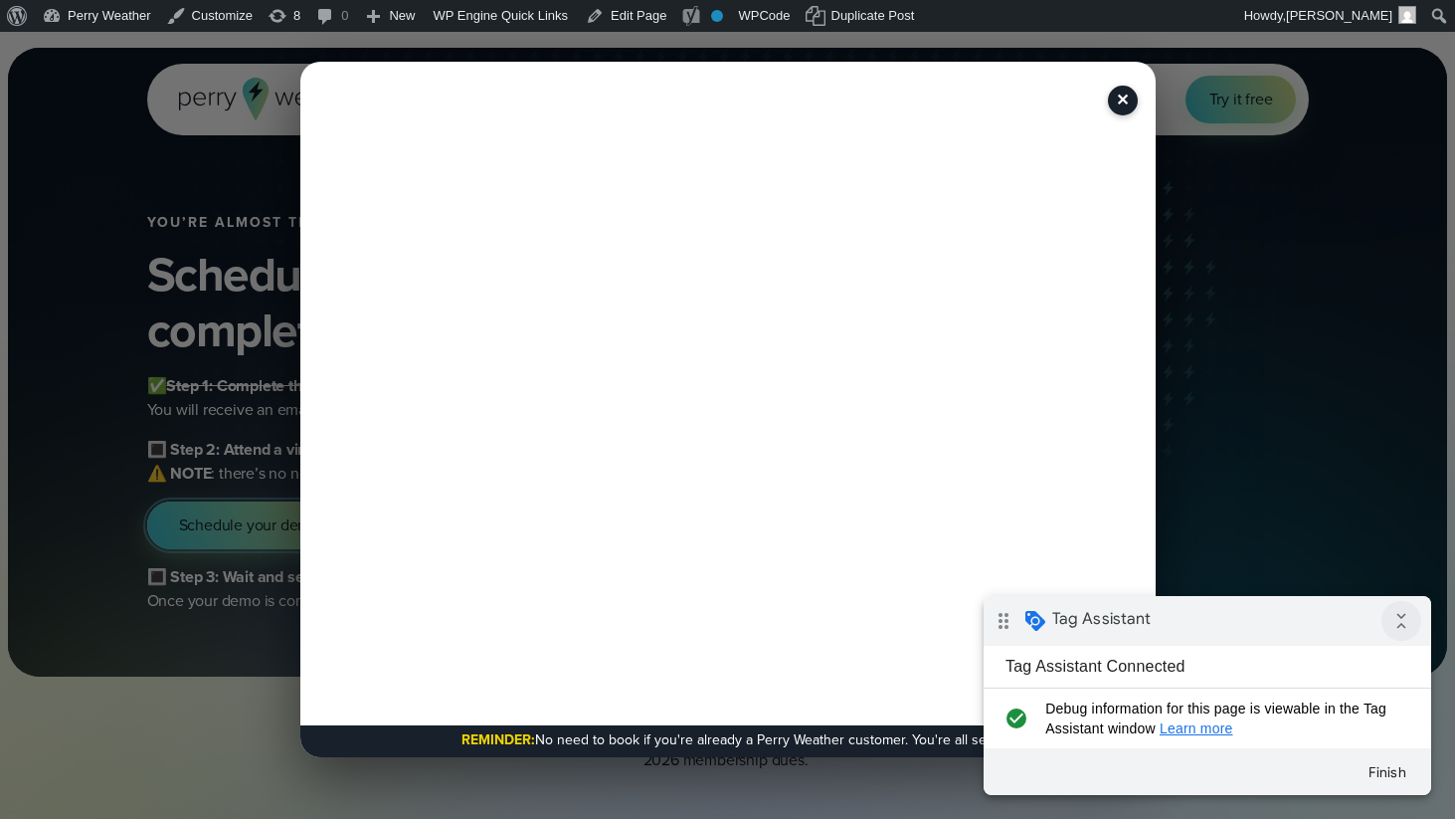
click at [1410, 621] on icon "collapse_all" at bounding box center [1402, 621] width 40 height 40
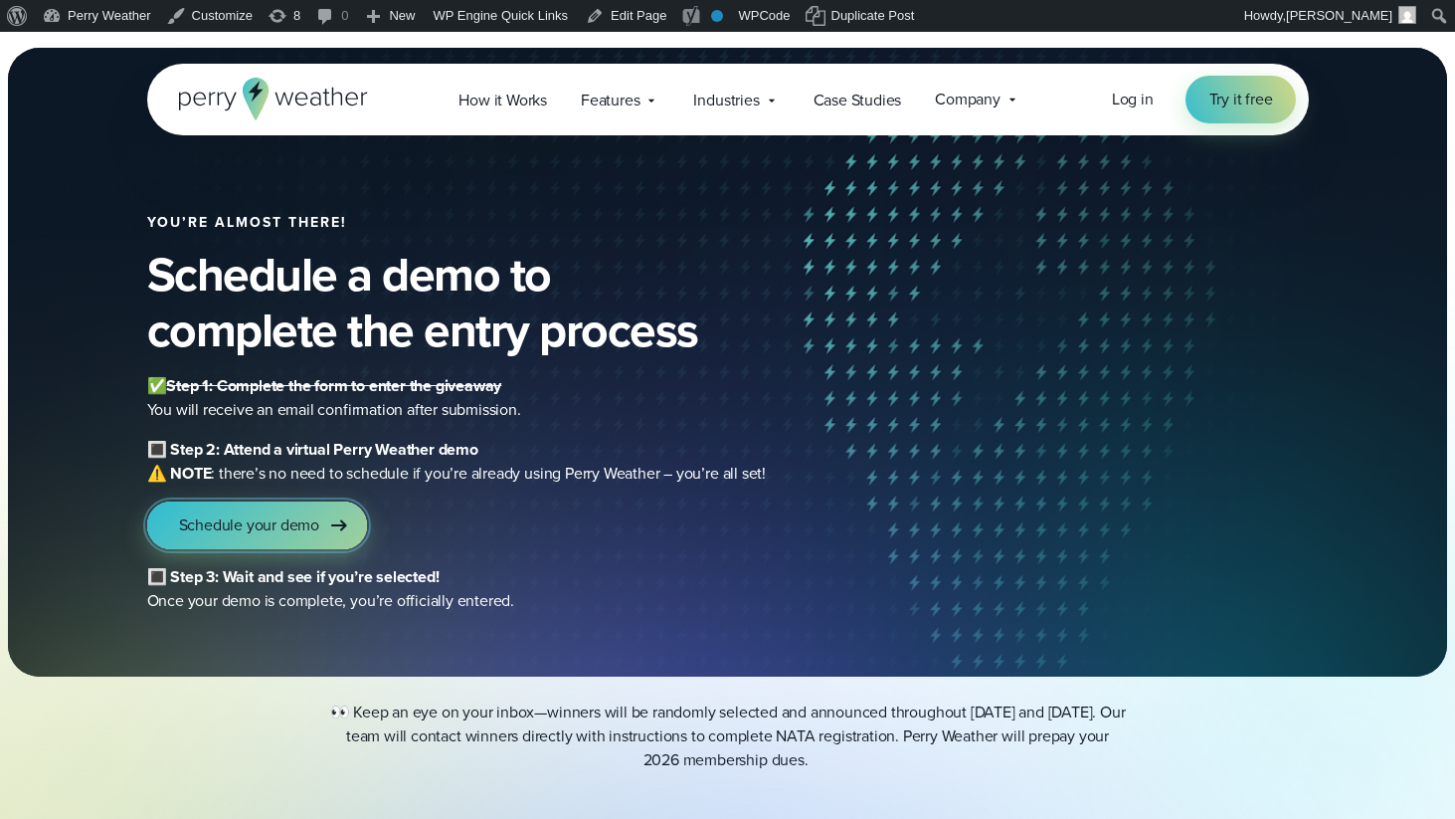
click at [280, 528] on span "Schedule your demo" at bounding box center [249, 525] width 141 height 24
click at [297, 513] on link "Schedule your demo" at bounding box center [257, 525] width 221 height 48
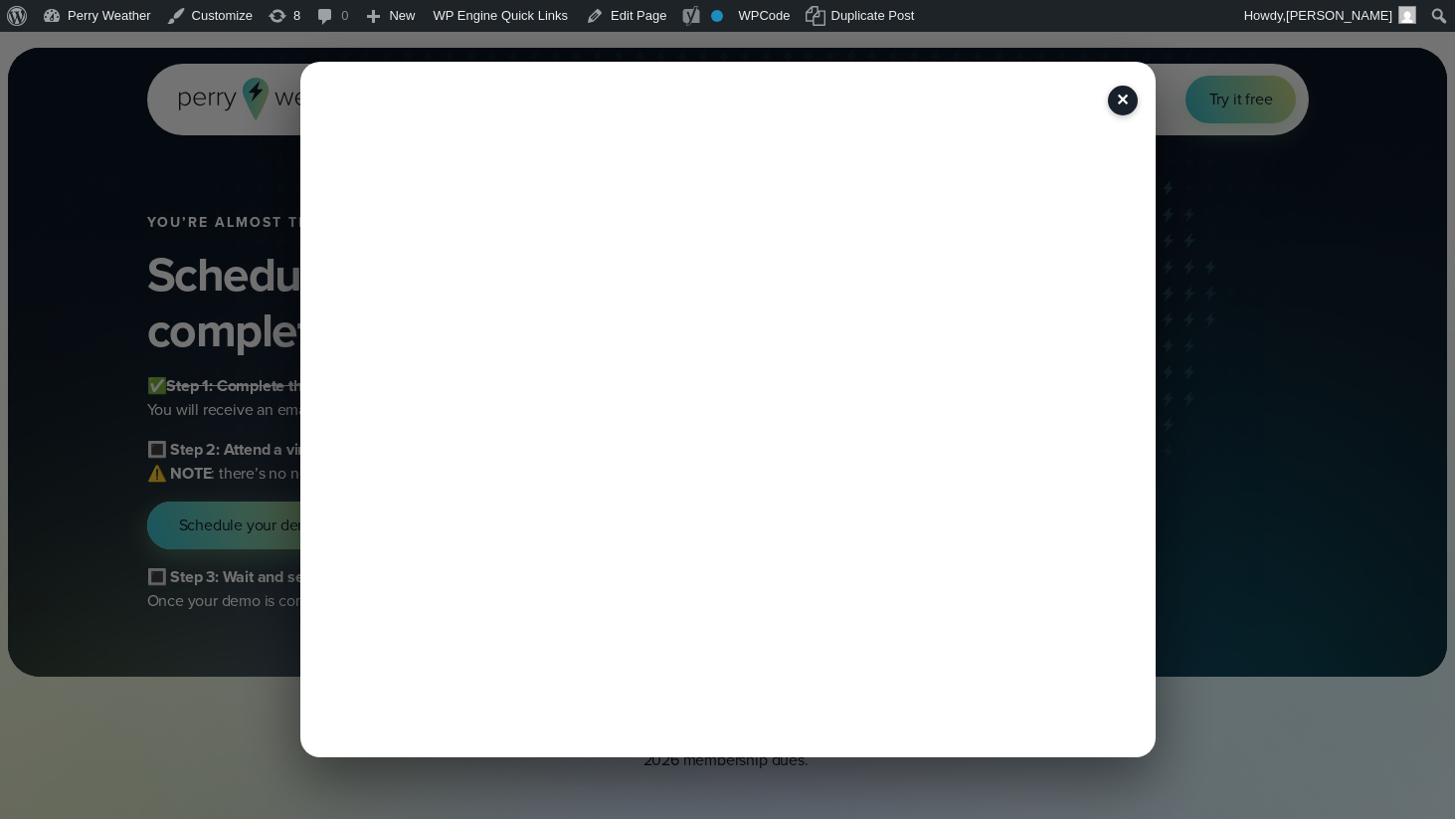
click at [1117, 104] on button "✕" at bounding box center [1123, 101] width 30 height 30
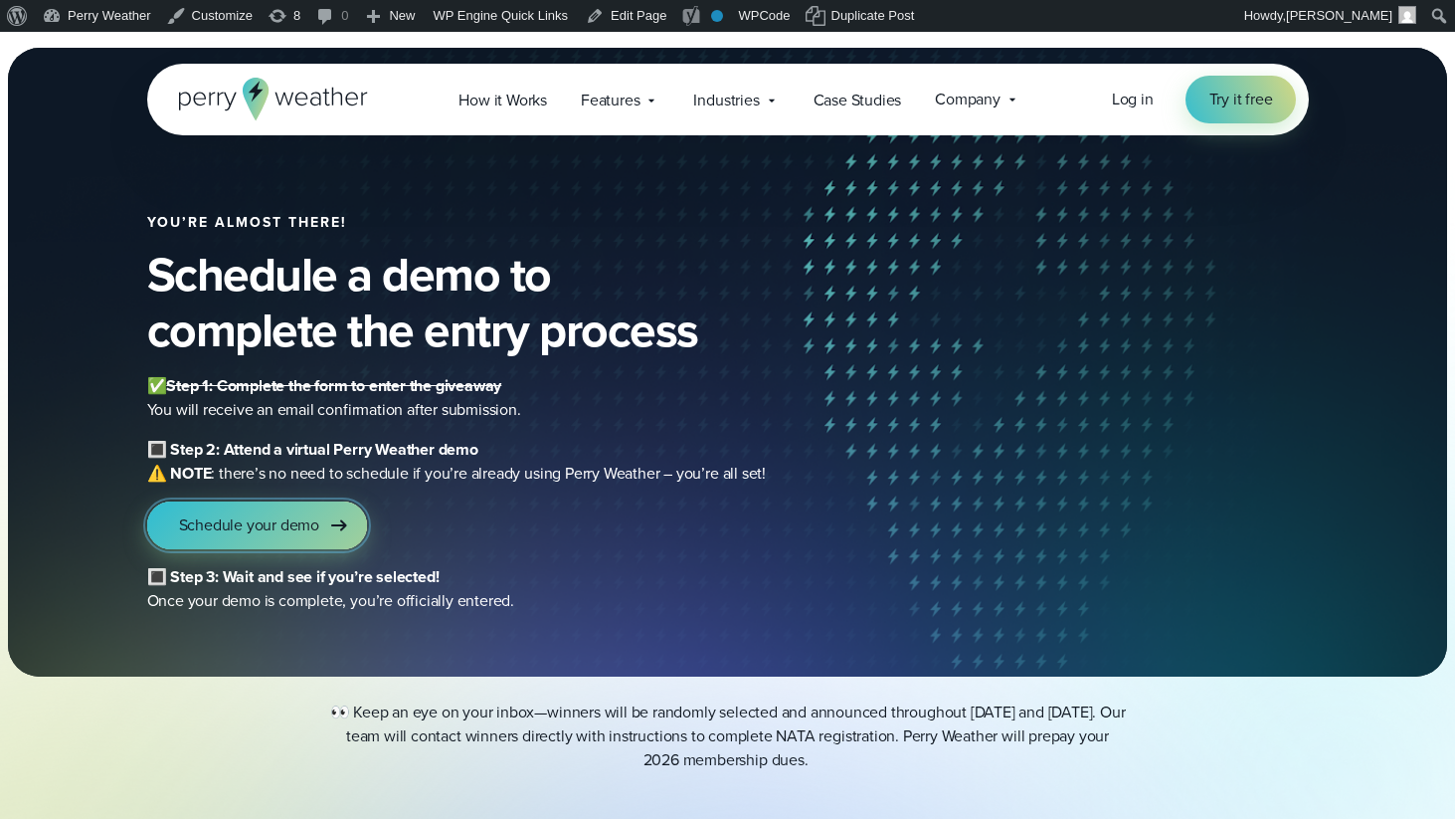
click at [292, 541] on link "Schedule your demo" at bounding box center [257, 525] width 221 height 48
click at [324, 517] on link "Schedule your demo" at bounding box center [257, 525] width 221 height 48
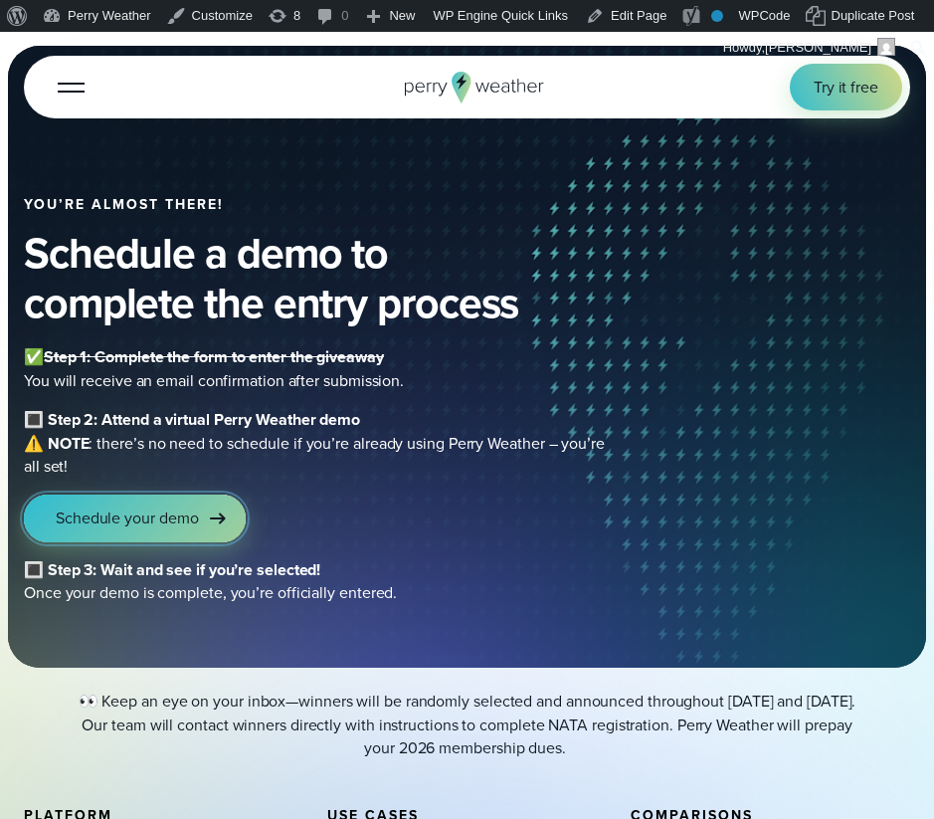
click at [152, 521] on span "Schedule your demo" at bounding box center [127, 517] width 142 height 23
click at [122, 514] on span "Schedule your demo" at bounding box center [127, 517] width 142 height 23
